Goal: Task Accomplishment & Management: Use online tool/utility

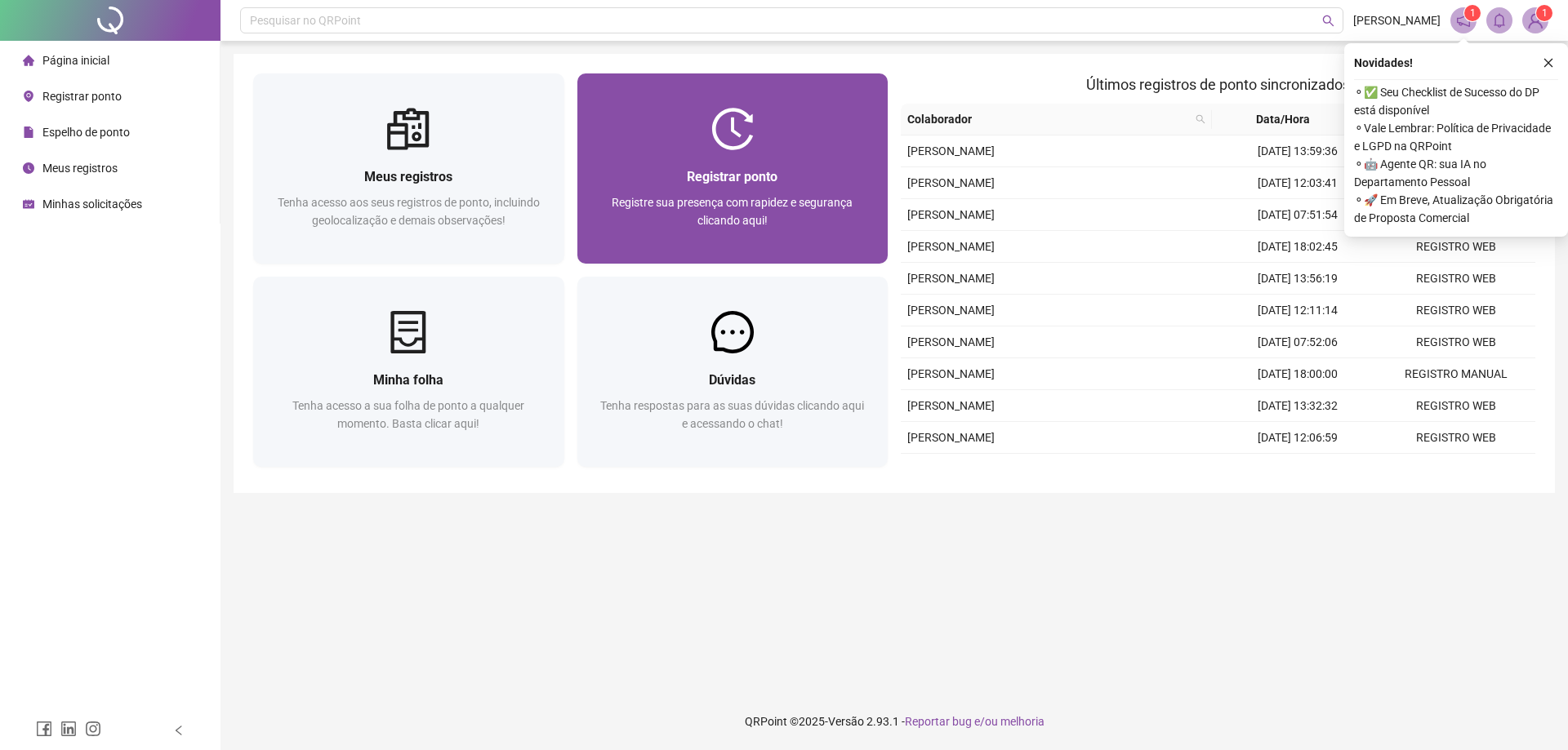
click at [818, 168] on div "Registrar ponto" at bounding box center [733, 177] width 272 height 21
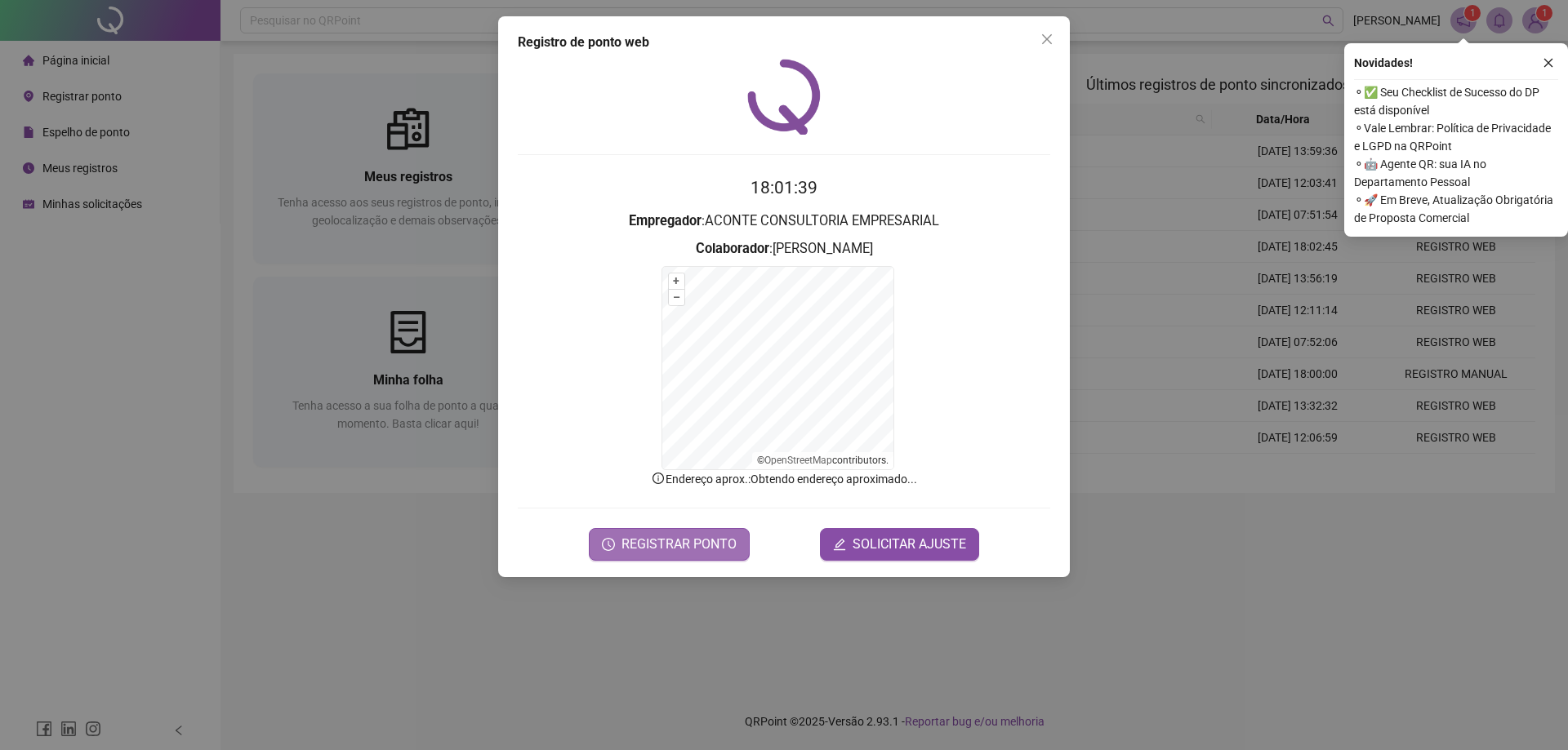
click at [685, 541] on span "REGISTRAR PONTO" at bounding box center [678, 544] width 115 height 20
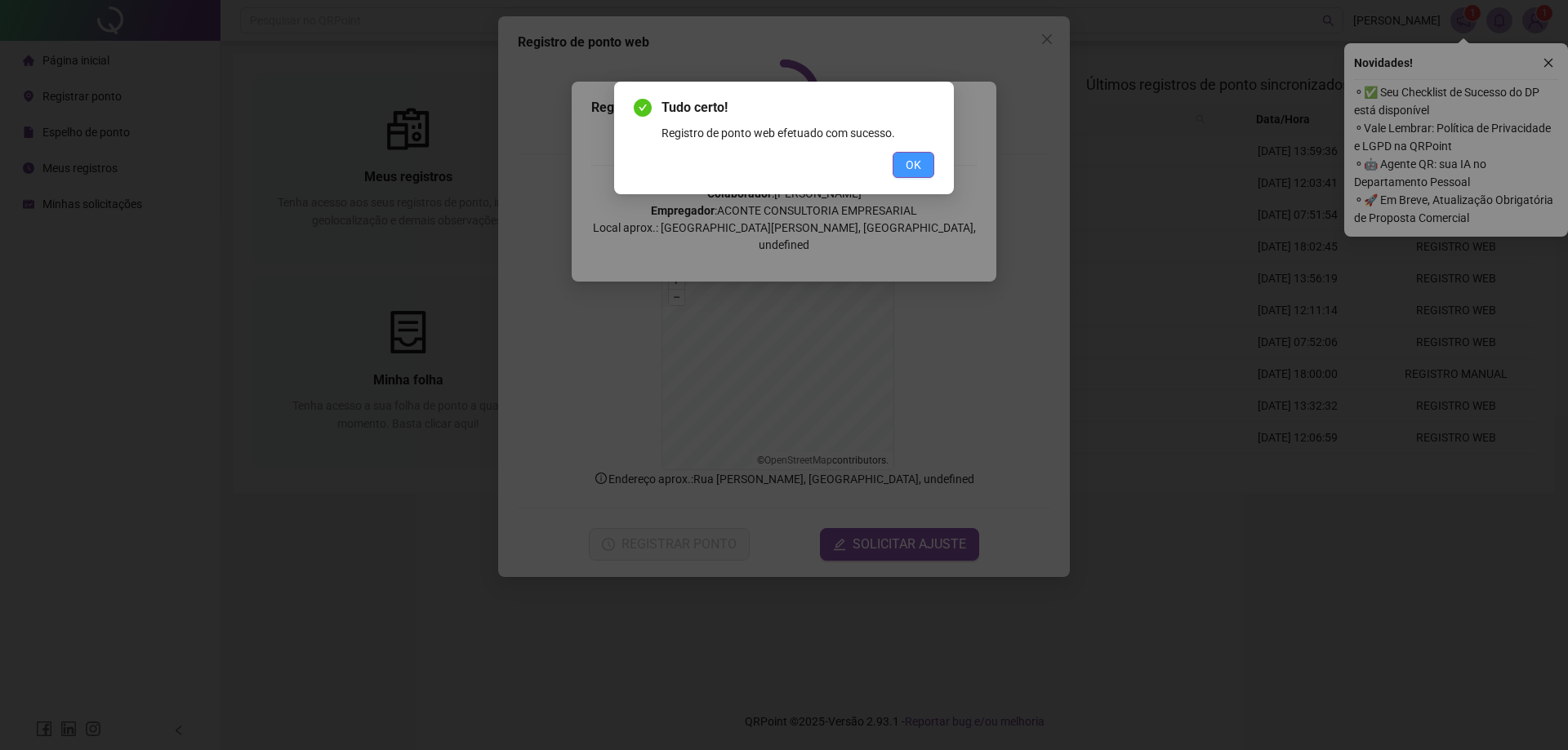
click at [916, 161] on span "OK" at bounding box center [913, 165] width 16 height 18
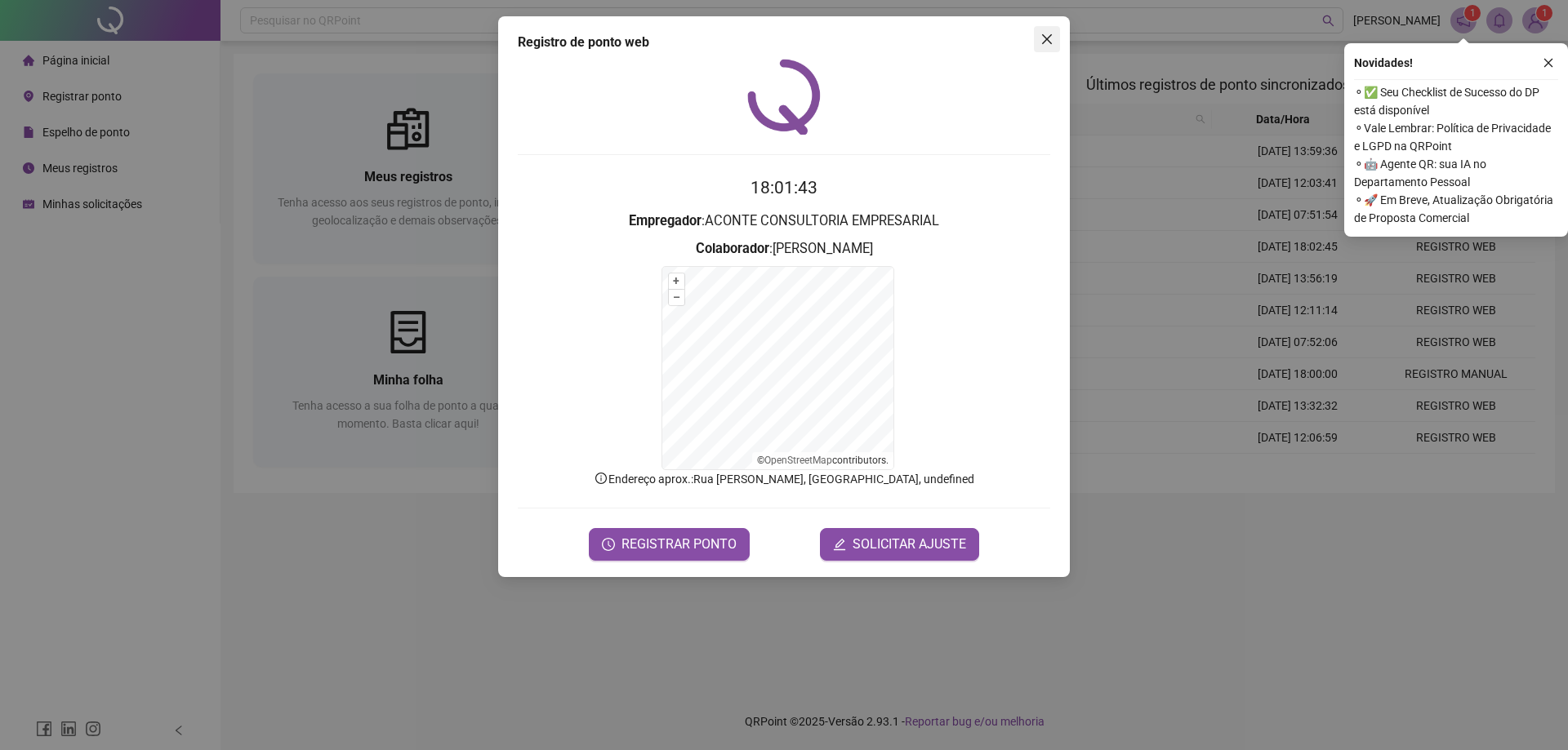
click at [1047, 41] on icon "close" at bounding box center [1047, 39] width 13 height 13
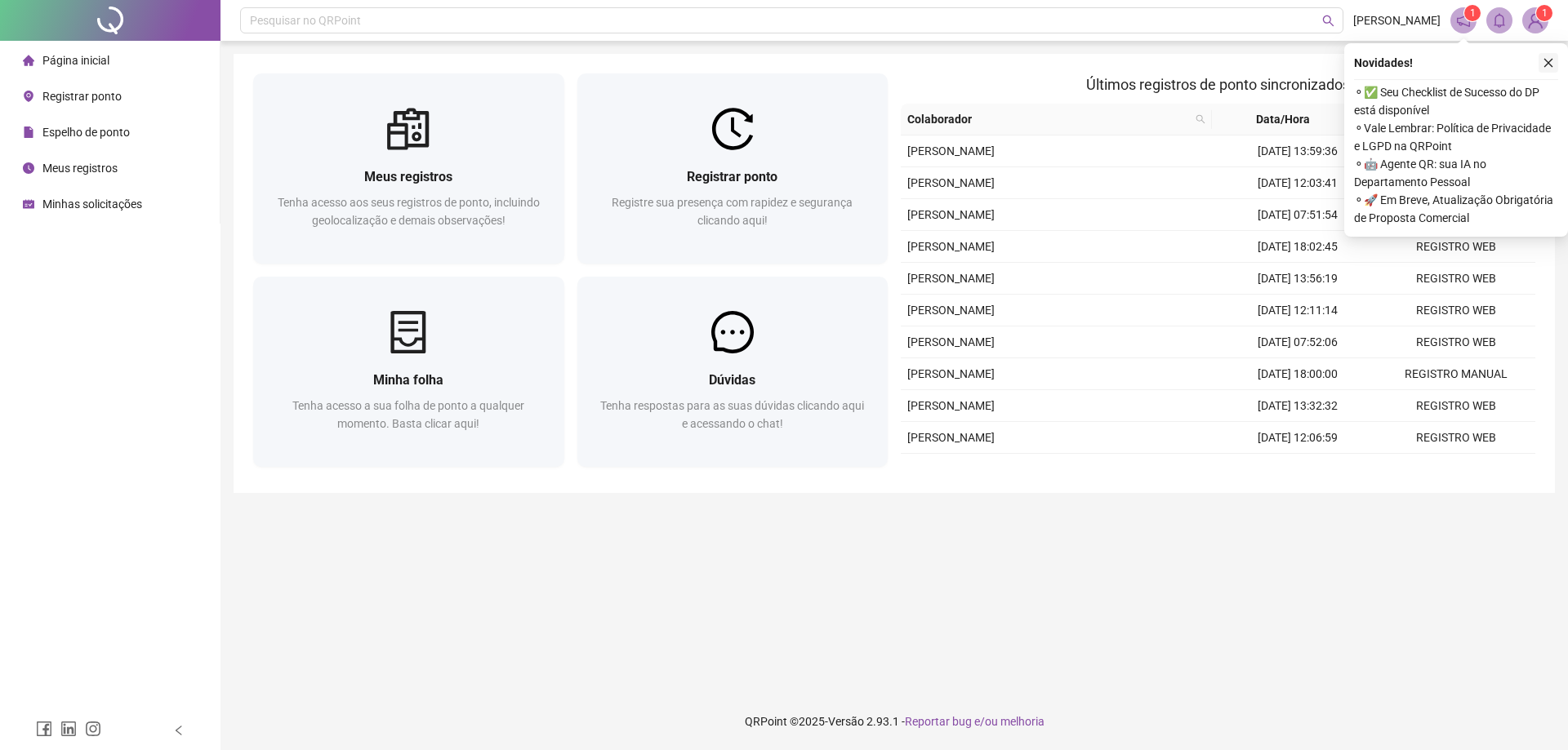
click at [1541, 62] on button "button" at bounding box center [1548, 63] width 20 height 20
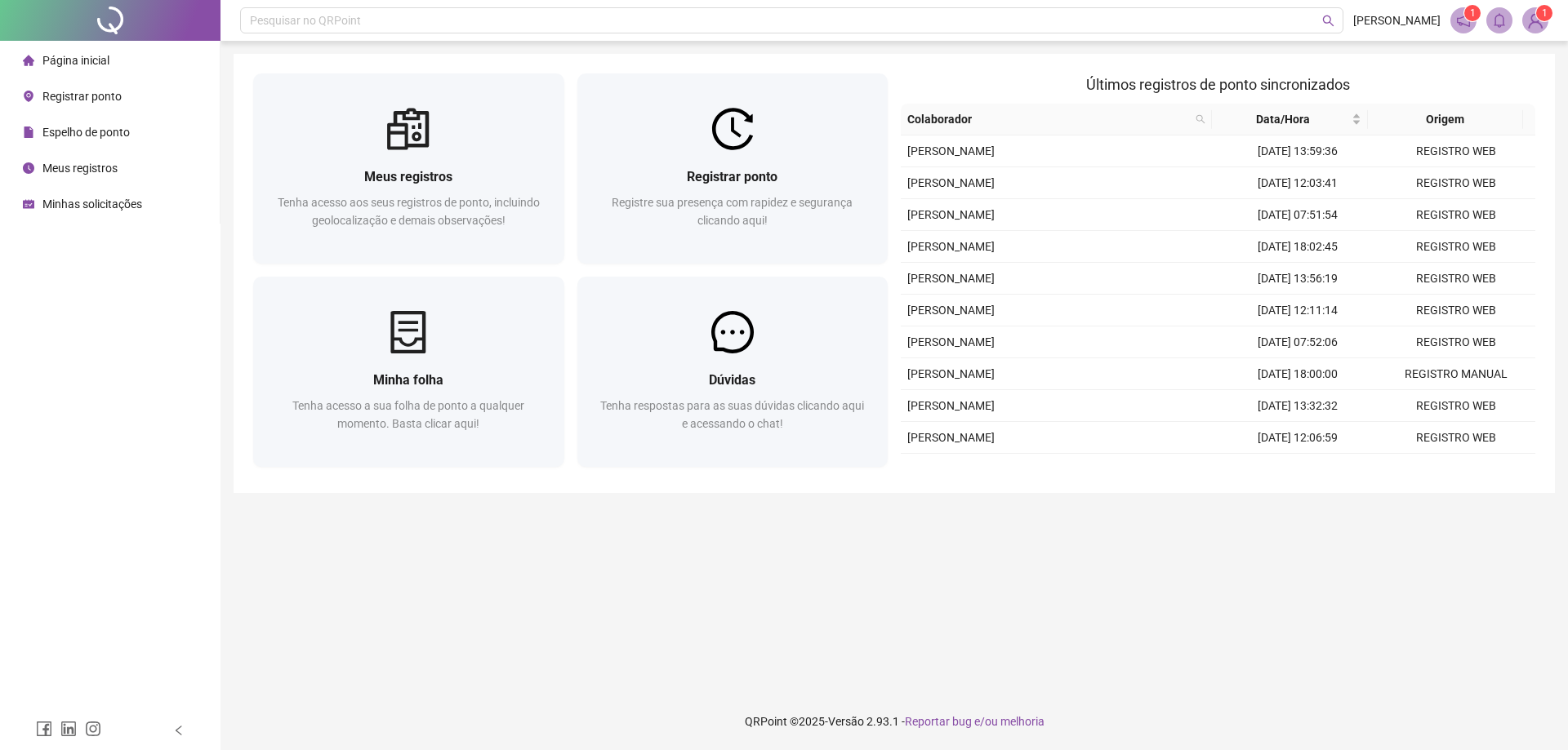
click at [1533, 26] on img at bounding box center [1535, 21] width 24 height 24
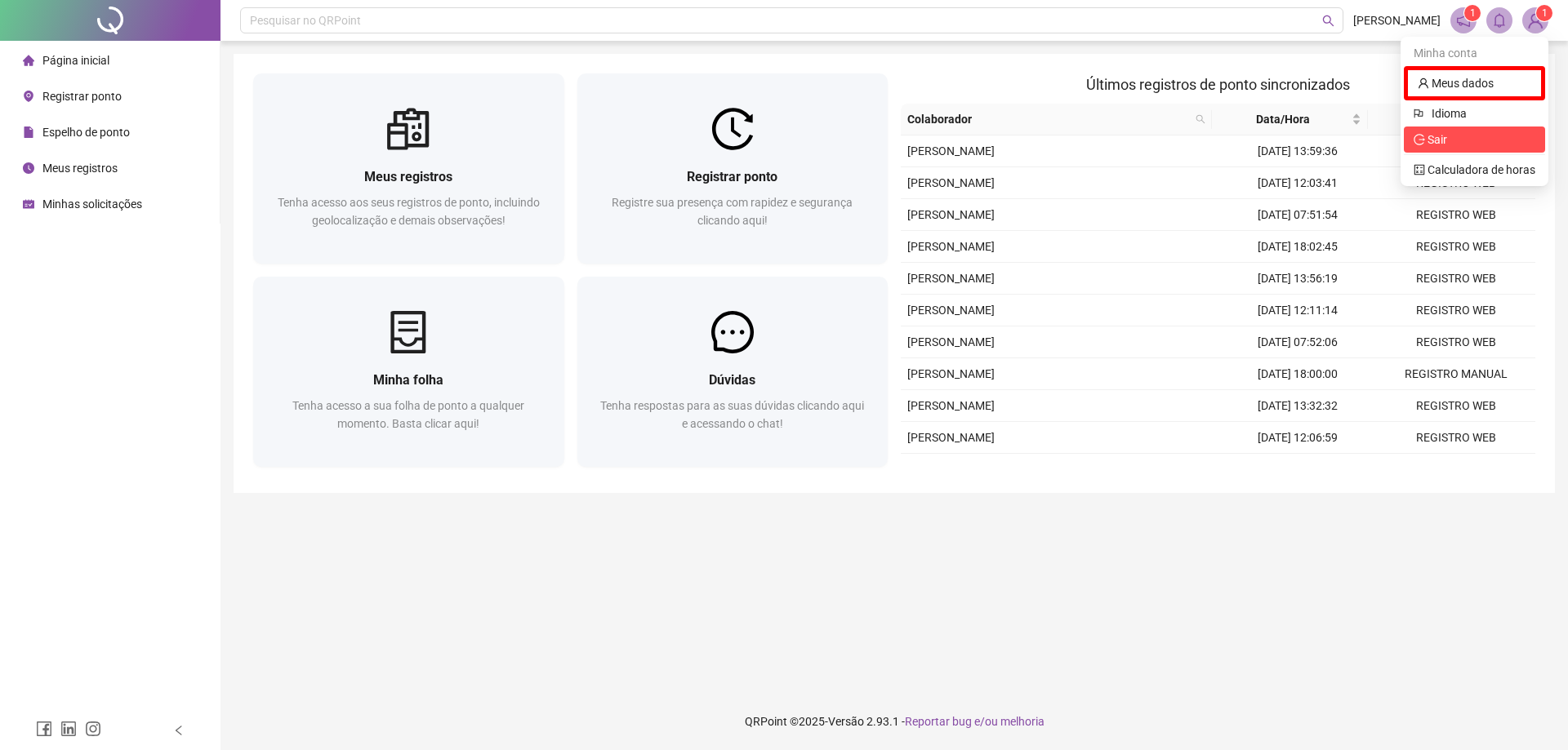
click at [1460, 134] on span "Sair" at bounding box center [1474, 139] width 122 height 18
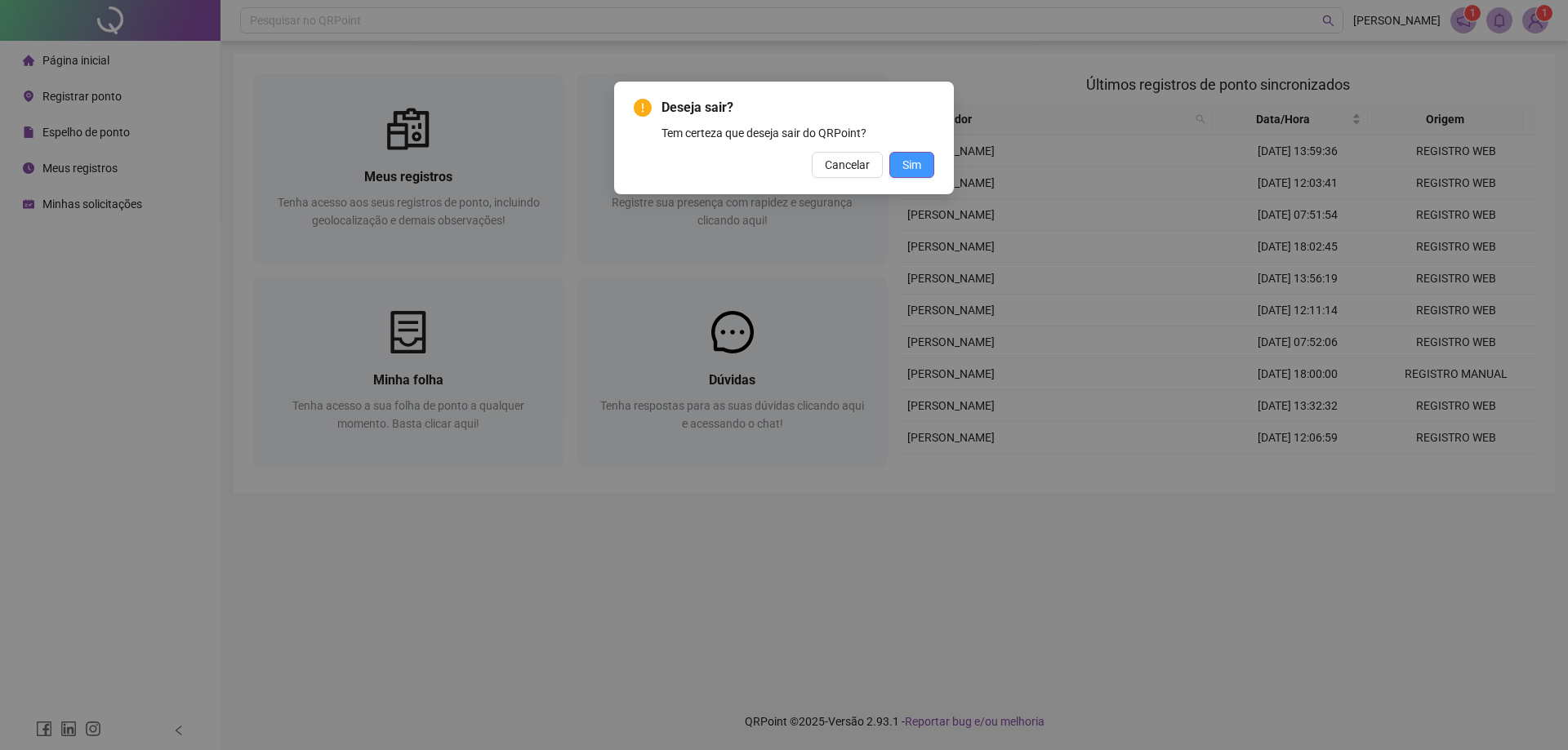
click at [916, 154] on button "Sim" at bounding box center [912, 165] width 45 height 26
